Goal: Task Accomplishment & Management: Manage account settings

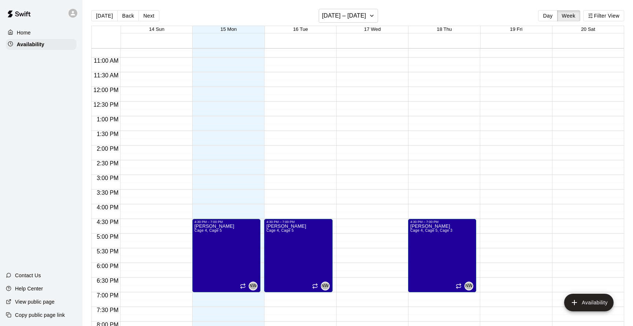
scroll to position [325, 0]
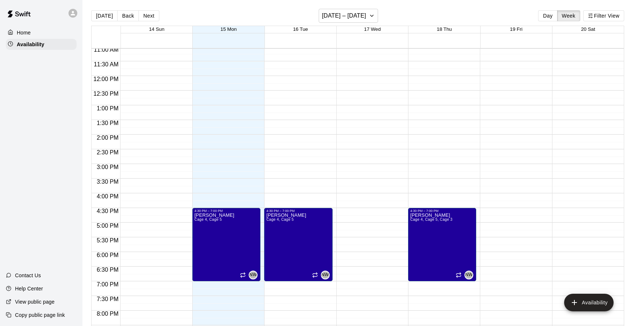
click at [150, 16] on button "Next" at bounding box center [149, 15] width 21 height 11
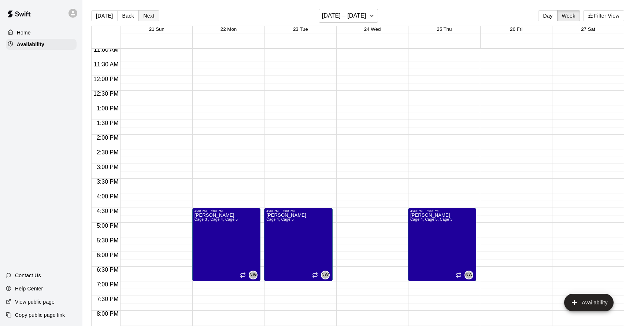
click at [150, 16] on button "Next" at bounding box center [149, 15] width 21 height 11
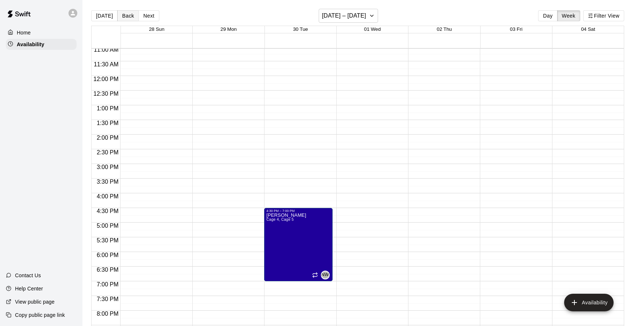
click at [124, 16] on button "Back" at bounding box center [128, 15] width 22 height 11
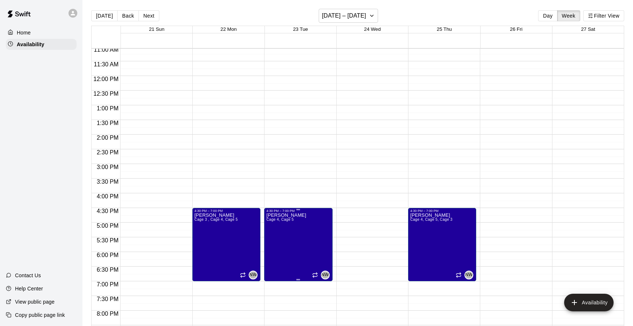
click at [283, 220] on span "Cage 4, Cage 5" at bounding box center [280, 219] width 27 height 4
click at [226, 73] on li "Cage 3" at bounding box center [143, 70] width 228 height 7
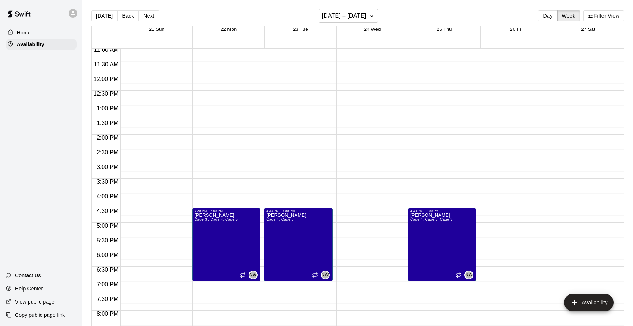
click at [126, 12] on button "Back" at bounding box center [128, 15] width 22 height 11
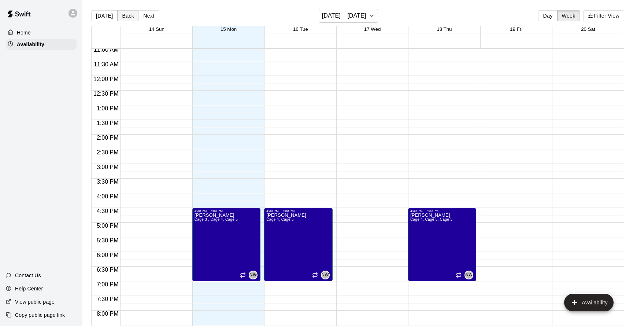
click at [126, 17] on button "Back" at bounding box center [128, 15] width 22 height 11
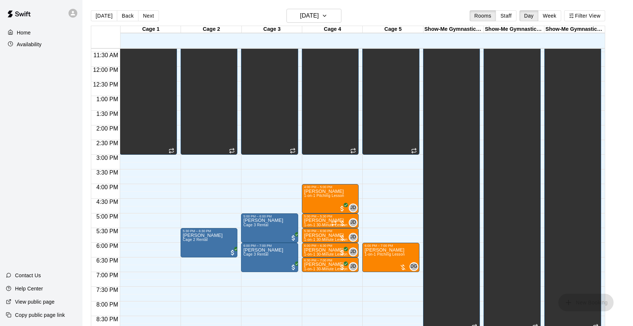
scroll to position [343, 0]
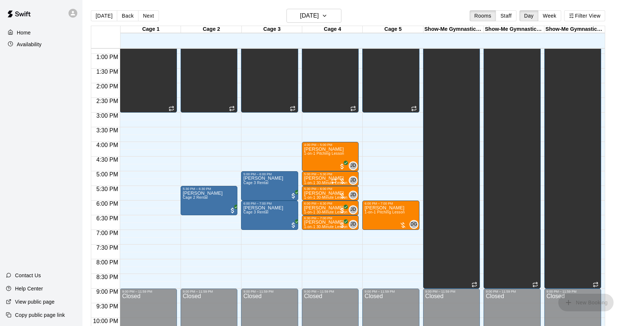
scroll to position [380, 0]
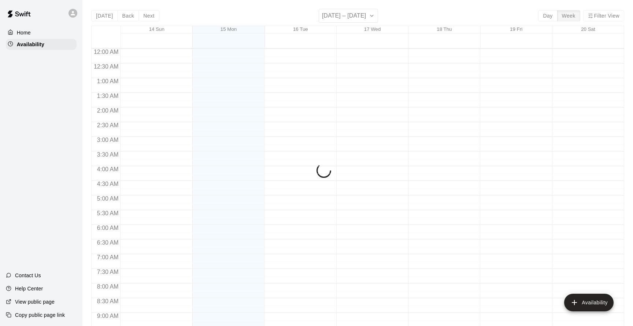
scroll to position [303, 0]
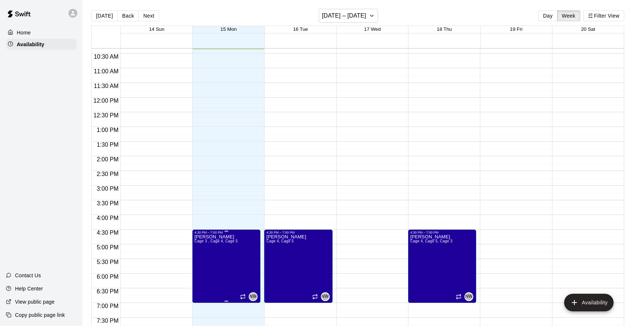
click at [200, 239] on icon "edit" at bounding box center [202, 242] width 9 height 9
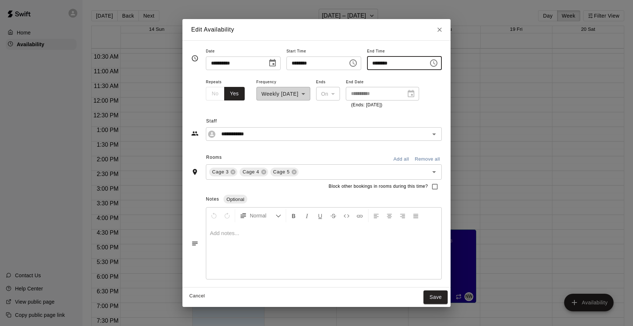
click at [394, 61] on input "********" at bounding box center [395, 63] width 56 height 14
click at [441, 62] on button "Choose time, selected time is 7:00 PM" at bounding box center [434, 63] width 15 height 15
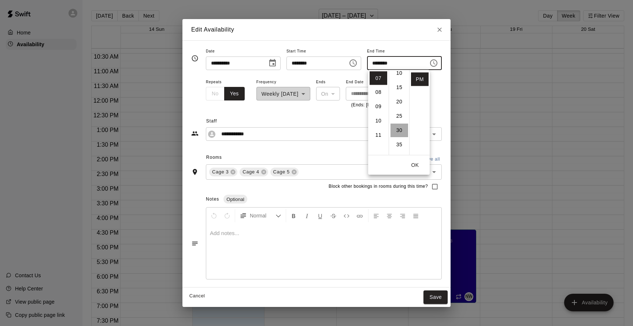
click at [399, 129] on li "30" at bounding box center [400, 131] width 18 height 14
type input "********"
click at [441, 100] on div "**********" at bounding box center [324, 93] width 236 height 32
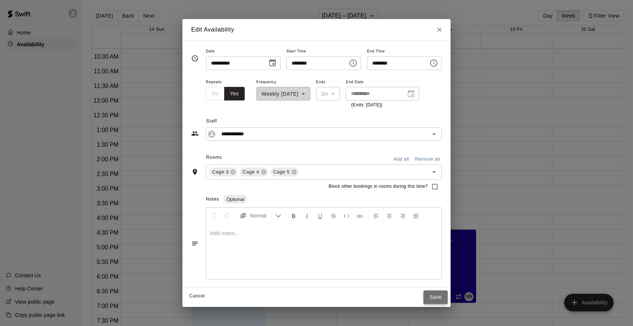
click at [437, 295] on button "Save" at bounding box center [436, 297] width 24 height 14
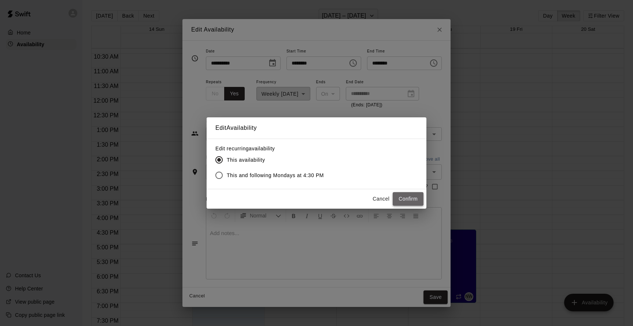
click at [394, 201] on button "Confirm" at bounding box center [408, 199] width 31 height 14
